Goal: Check status

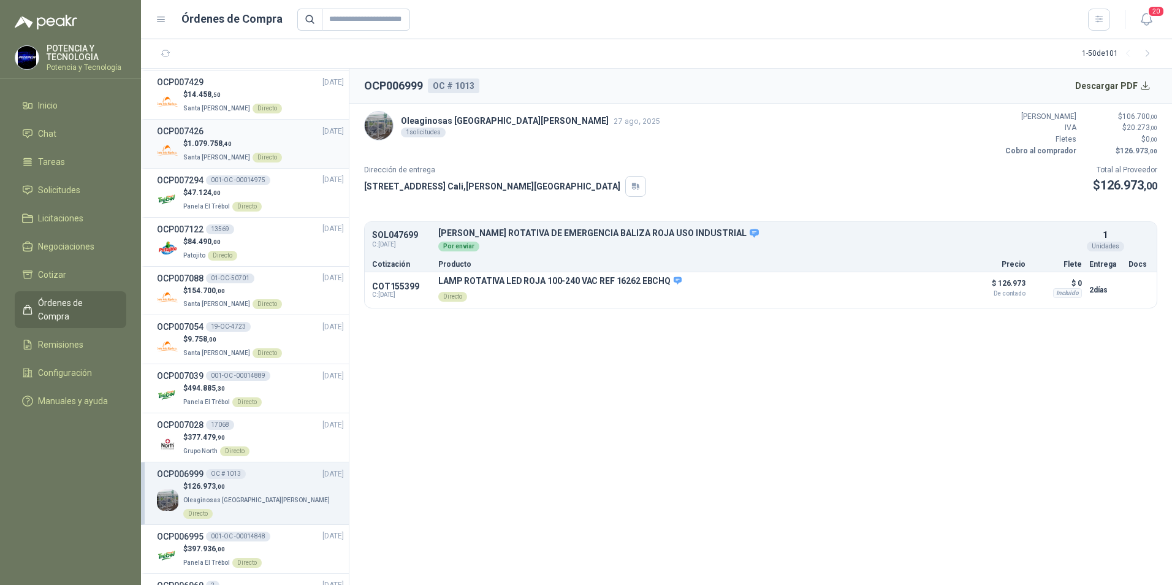
scroll to position [368, 0]
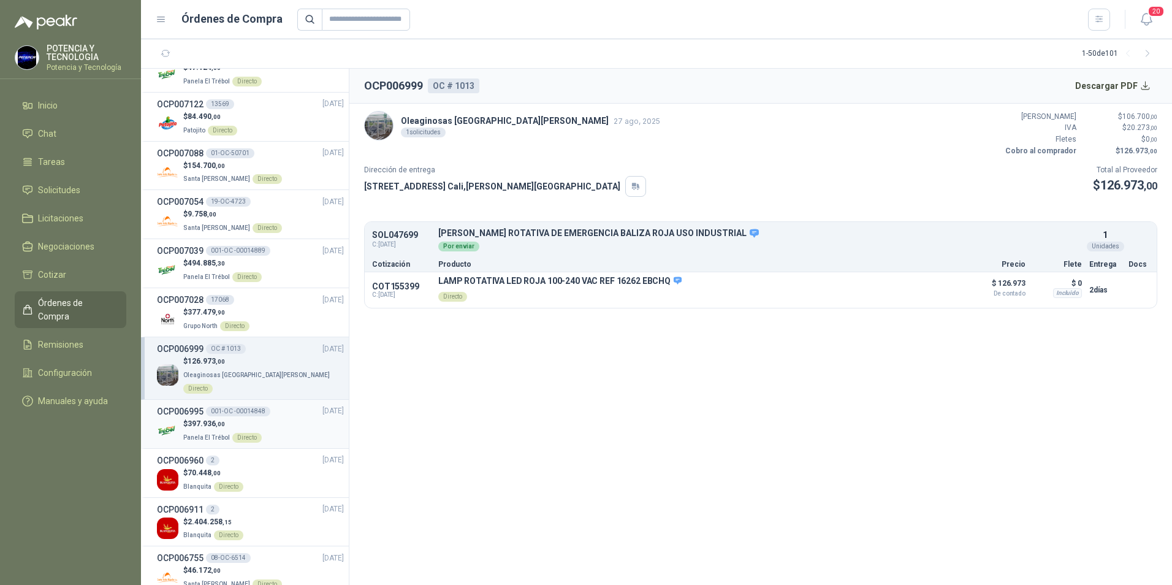
click at [207, 400] on li "OCP006995 001-OC -00014848 [DATE] $ 397.936 ,00 Panela El Trébol Directo" at bounding box center [245, 424] width 208 height 49
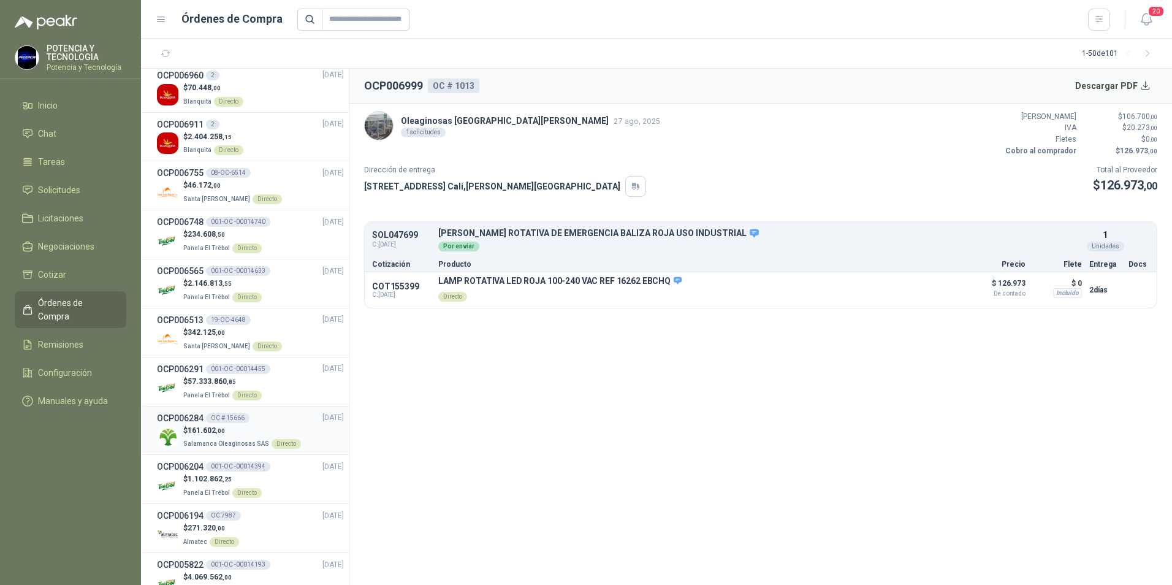
scroll to position [797, 0]
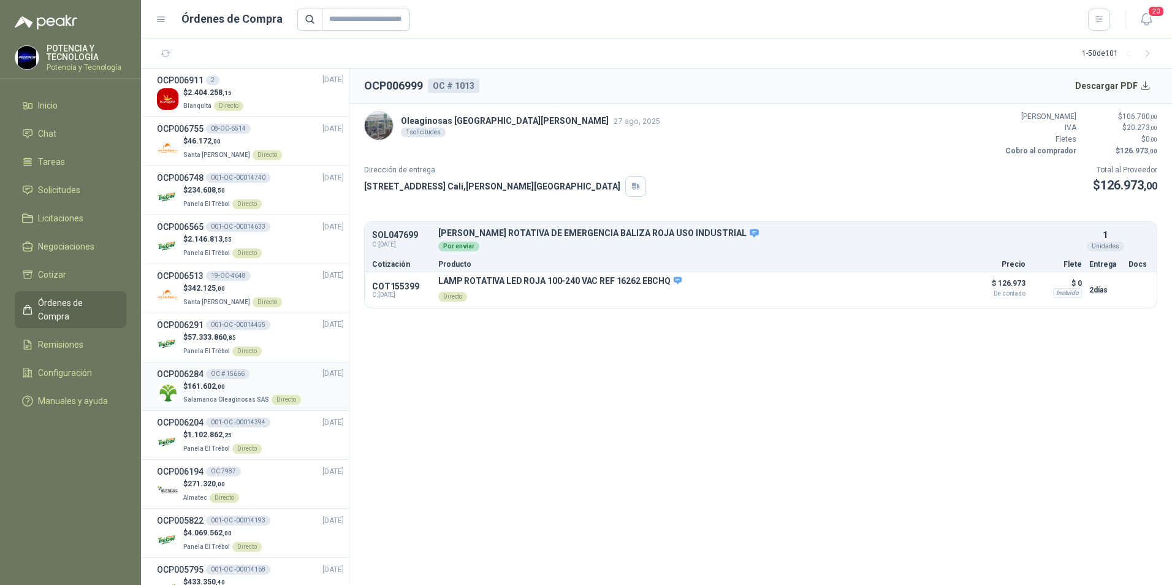
click at [241, 396] on span "Salamanca Oleaginosas SAS" at bounding box center [226, 399] width 86 height 7
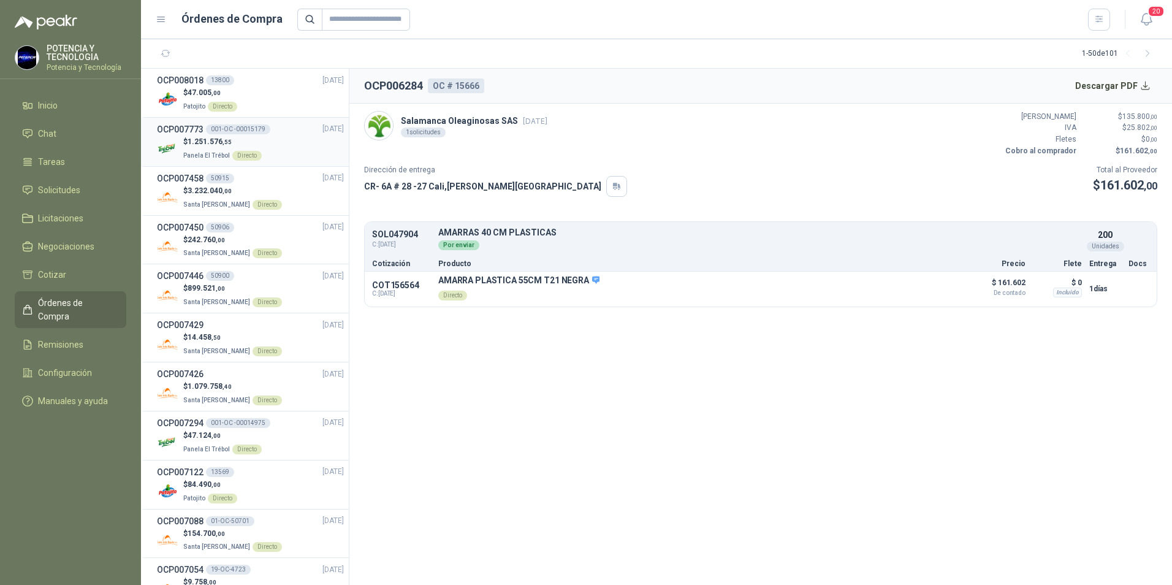
click at [196, 145] on span "1.251.576 ,55" at bounding box center [210, 141] width 44 height 9
